Goal: Navigation & Orientation: Find specific page/section

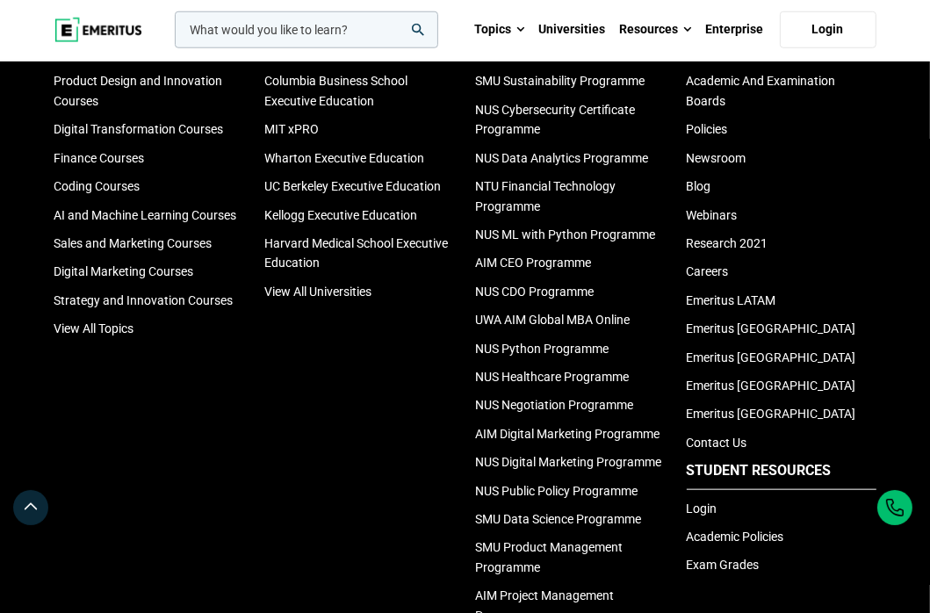
scroll to position [1230, 0]
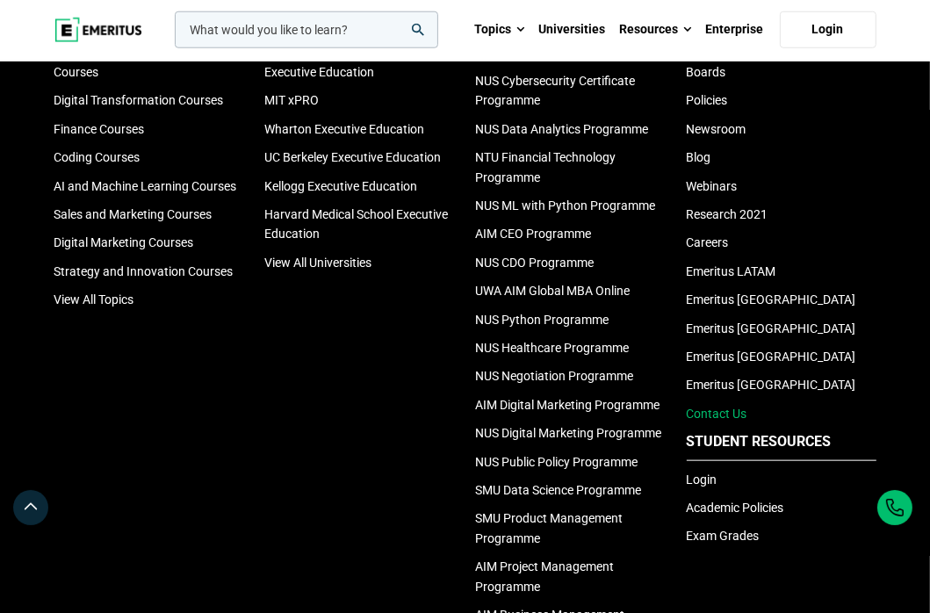
click at [736, 410] on link "Contact Us" at bounding box center [717, 414] width 61 height 14
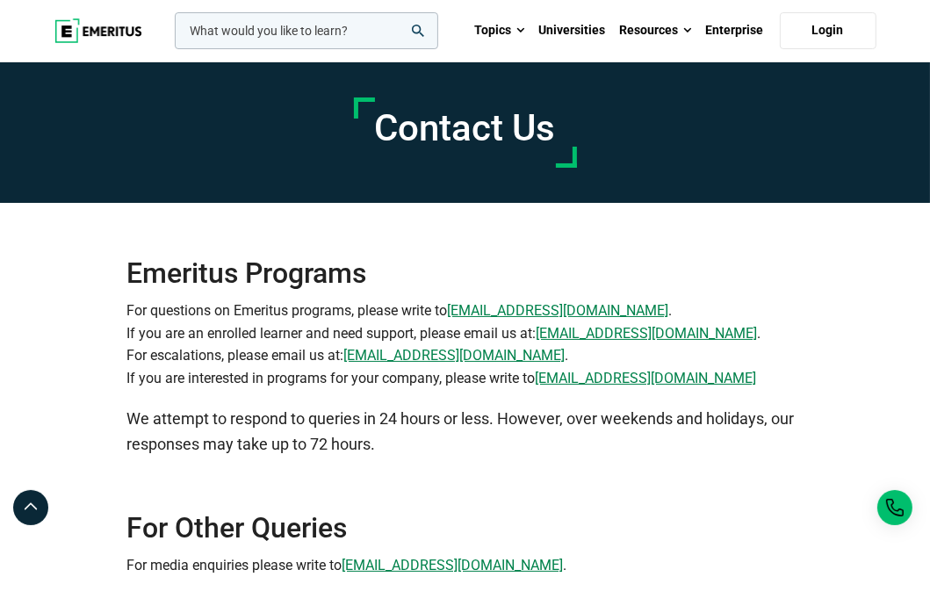
click at [243, 113] on div "Contact Us" at bounding box center [465, 132] width 703 height 141
click at [581, 27] on link "Universities" at bounding box center [572, 30] width 81 height 61
